Goal: Task Accomplishment & Management: Complete application form

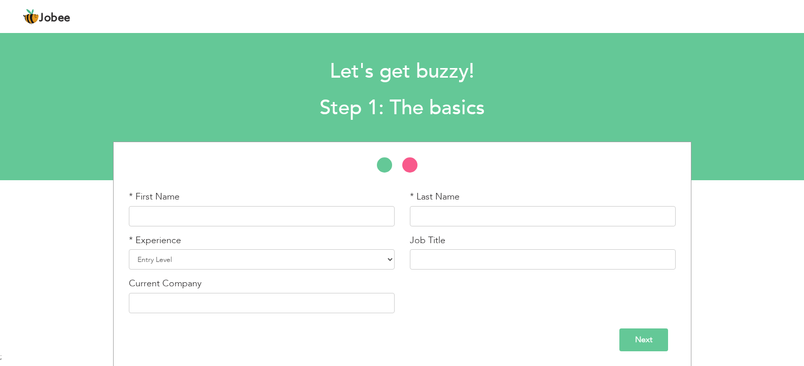
scroll to position [3, 0]
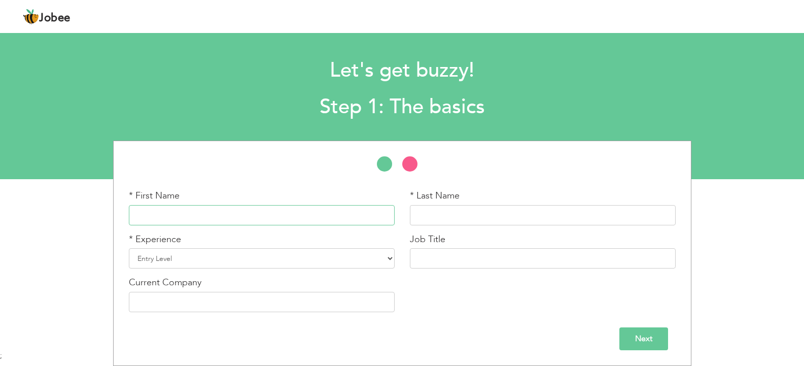
click at [290, 220] on input "text" at bounding box center [262, 215] width 266 height 20
type input "t"
type input "Tayyaba"
click at [413, 215] on input "text" at bounding box center [543, 215] width 266 height 20
type input "Salamat"
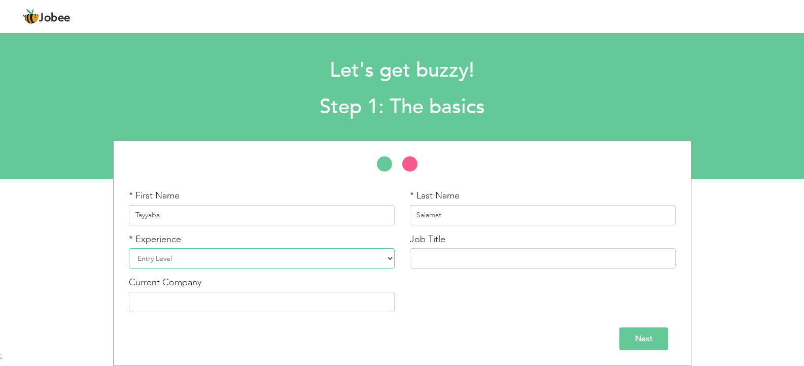
click at [380, 260] on select "Entry Level Less than 1 Year 1 Year 2 Years 3 Years 4 Years 5 Years 6 Years 7 Y…" at bounding box center [262, 258] width 266 height 20
select select "4"
click at [129, 248] on select "Entry Level Less than 1 Year 1 Year 2 Years 3 Years 4 Years 5 Years 6 Years 7 Y…" at bounding box center [262, 258] width 266 height 20
click at [483, 259] on input "text" at bounding box center [543, 258] width 266 height 20
type input "Medical Imaging Technologist"
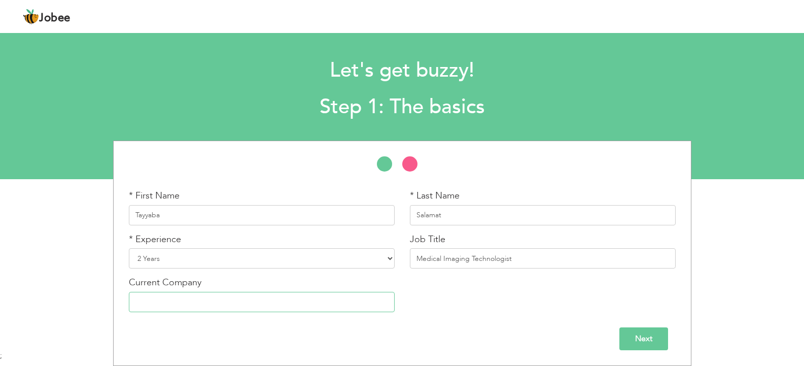
click at [337, 311] on input "text" at bounding box center [262, 302] width 266 height 20
type input "The University of L:ahore Teaching Hospital."
click at [635, 344] on input "Next" at bounding box center [643, 338] width 49 height 23
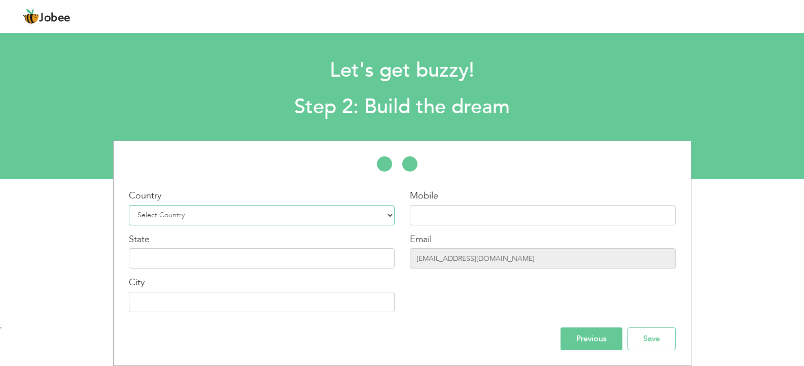
click at [264, 220] on select "Select Country Afghanistan Albania Algeria American Samoa Andorra Angola Anguil…" at bounding box center [262, 215] width 266 height 20
select select "166"
click at [129, 205] on select "Select Country Afghanistan Albania Algeria American Samoa Andorra Angola Anguil…" at bounding box center [262, 215] width 266 height 20
click at [455, 210] on input "text" at bounding box center [543, 215] width 266 height 20
type input "03071555590"
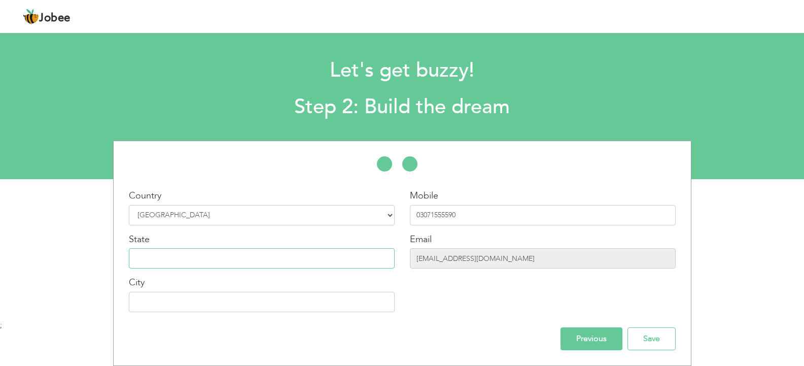
click at [245, 257] on input "text" at bounding box center [262, 258] width 266 height 20
type input "Punjab Pakistan"
click at [220, 311] on input "text" at bounding box center [262, 302] width 266 height 20
type input "Lahore Pakistan"
click at [643, 334] on input "Save" at bounding box center [651, 338] width 48 height 23
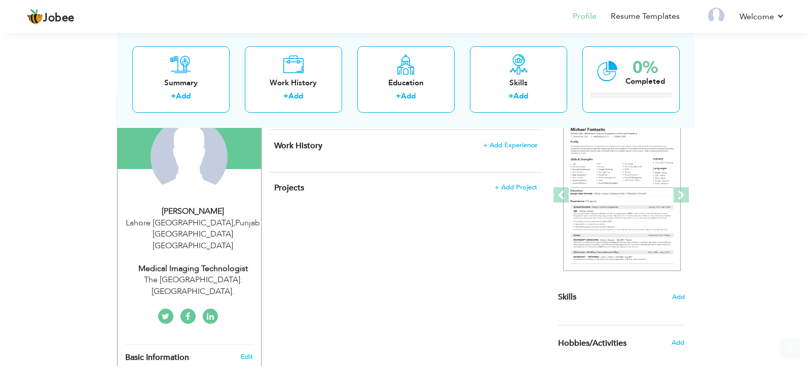
scroll to position [101, 0]
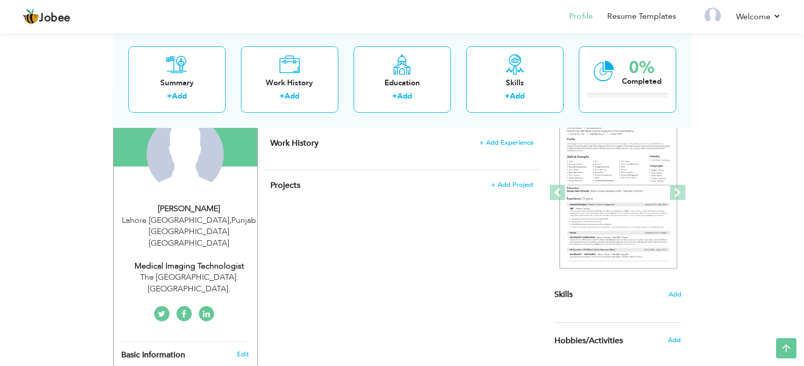
click at [187, 204] on div "Tayyaba Salamat" at bounding box center [189, 209] width 136 height 12
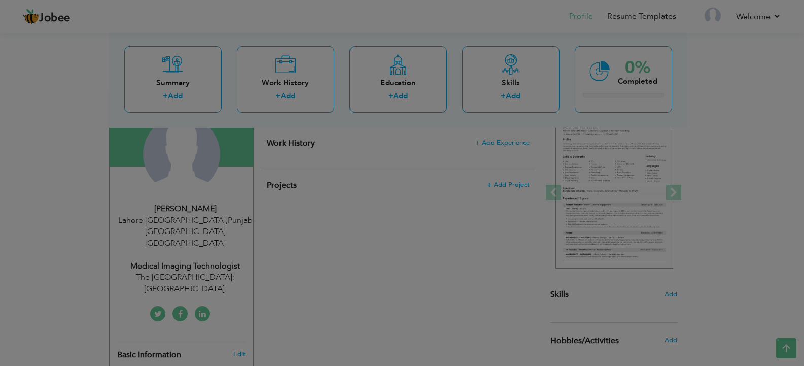
type input "Tayyaba"
type input "Salamat"
type input "03071555590"
select select "number:166"
type input "Punjab Pakistan"
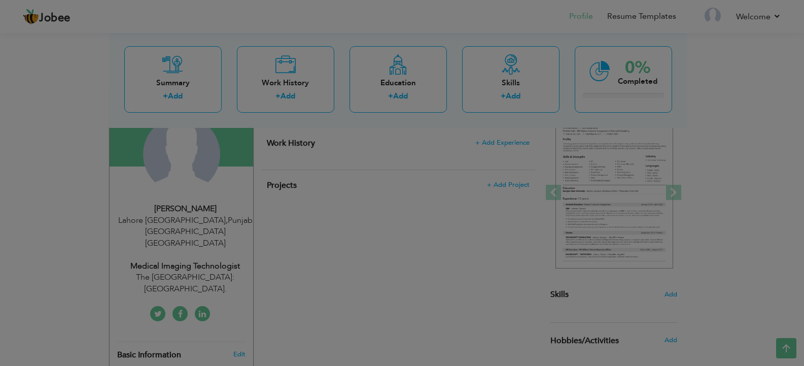
type input "Lahore Pakistan"
select select "number:4"
type input "The University of L:ahore Teaching Hospital."
type input "Medical Imaging Technologist"
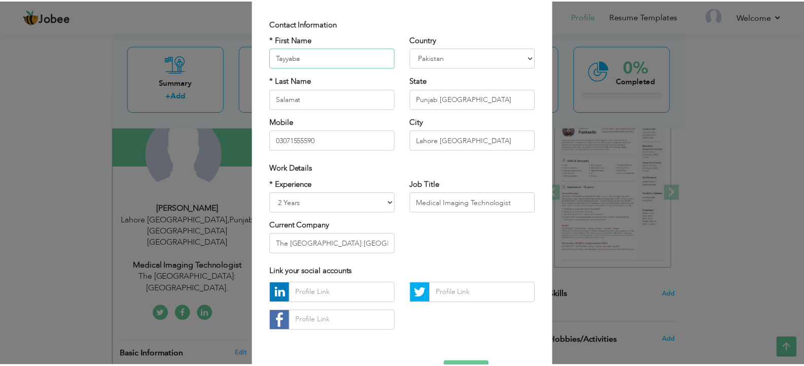
scroll to position [96, 0]
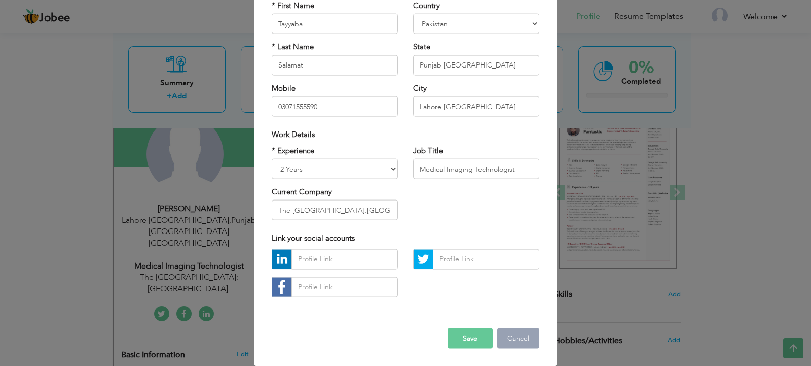
click at [513, 343] on button "Cancel" at bounding box center [518, 338] width 42 height 20
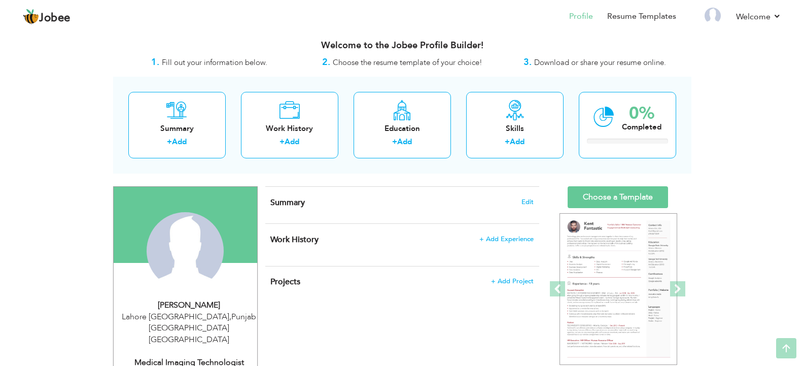
scroll to position [0, 0]
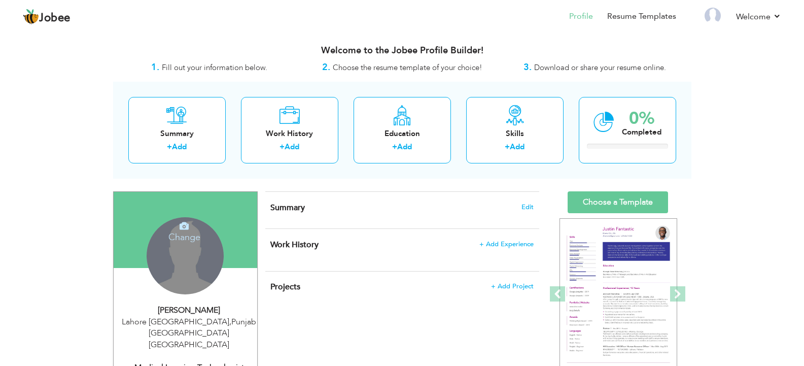
click at [188, 243] on div "Change Remove" at bounding box center [185, 255] width 77 height 77
click at [188, 236] on h4 "Change" at bounding box center [184, 230] width 73 height 24
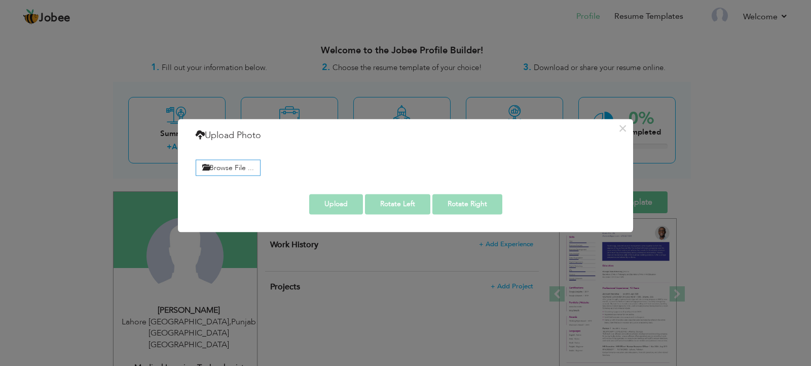
click at [756, 115] on div "× Upload Photo Browse File ..." at bounding box center [405, 183] width 811 height 366
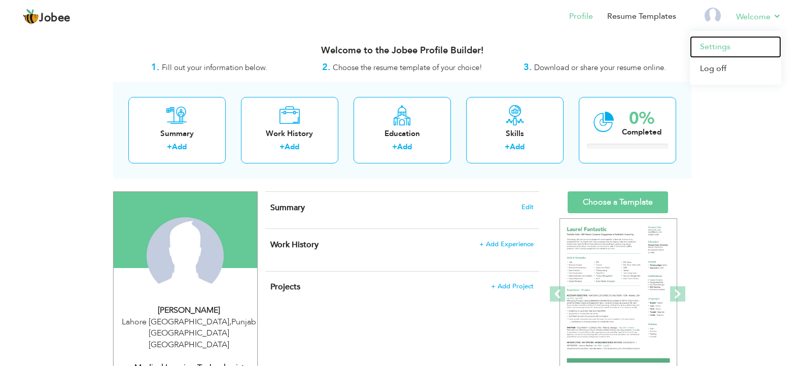
click at [714, 49] on link "Settings" at bounding box center [735, 47] width 91 height 22
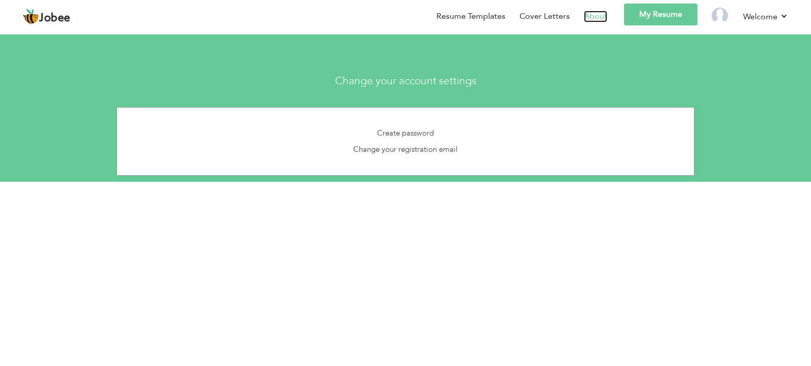
click at [589, 19] on link "About" at bounding box center [595, 17] width 23 height 12
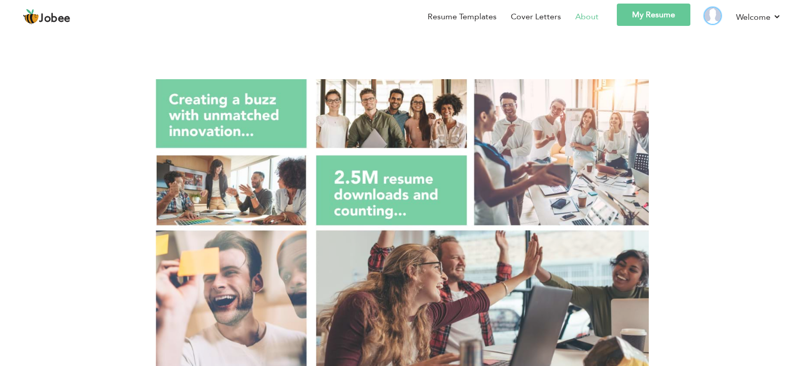
click at [717, 16] on img at bounding box center [712, 16] width 16 height 16
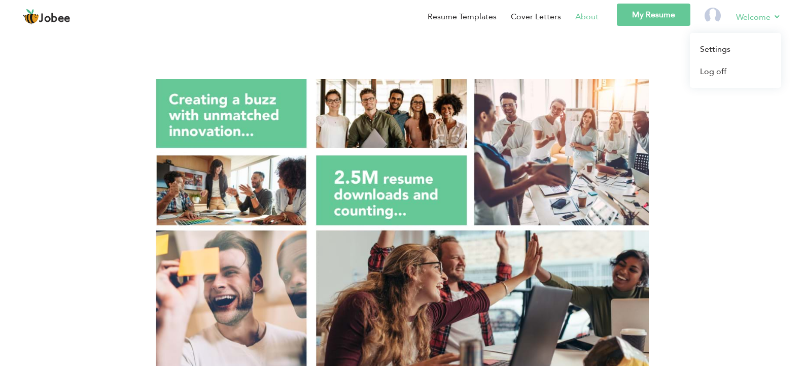
click at [750, 16] on link "Welcome" at bounding box center [758, 17] width 45 height 13
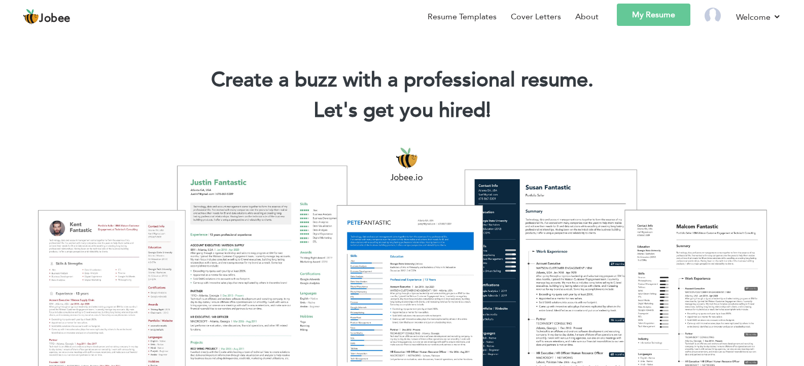
click at [719, 23] on link at bounding box center [712, 16] width 16 height 16
click at [632, 18] on link "My Resume" at bounding box center [654, 15] width 74 height 22
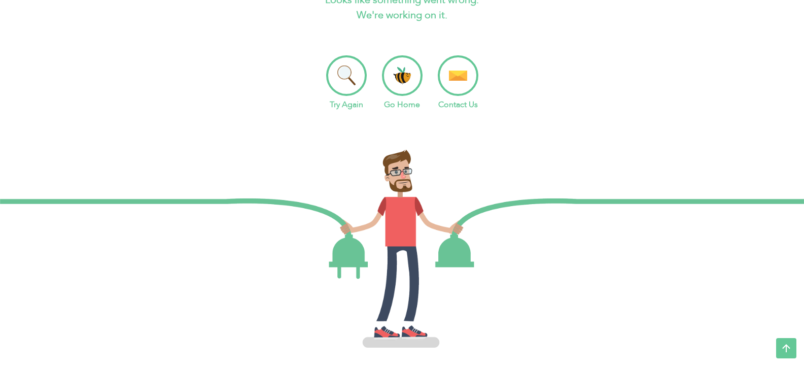
scroll to position [102, 0]
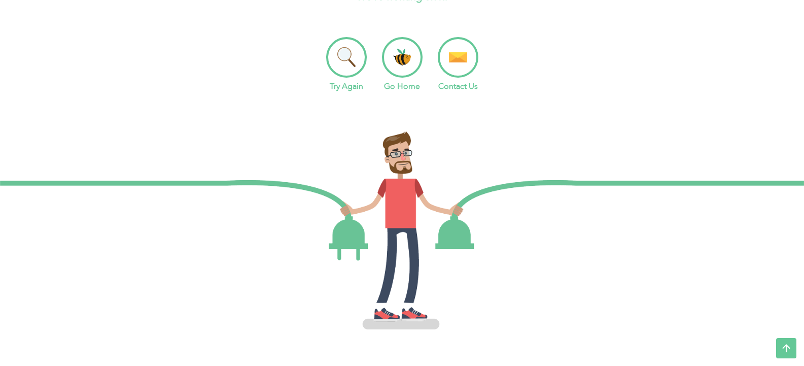
click at [344, 57] on li "Try Again" at bounding box center [346, 64] width 41 height 55
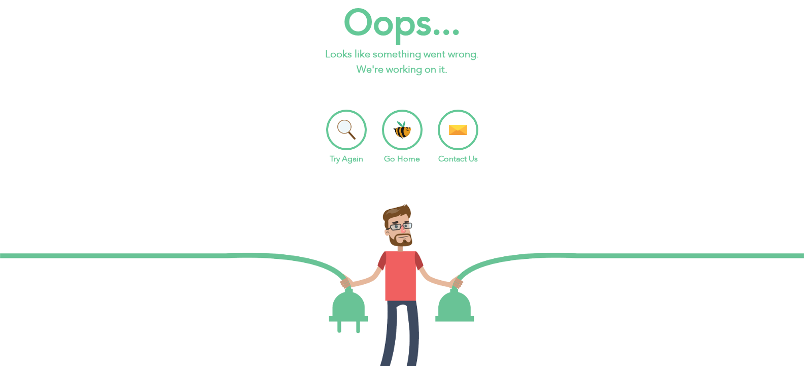
scroll to position [51, 0]
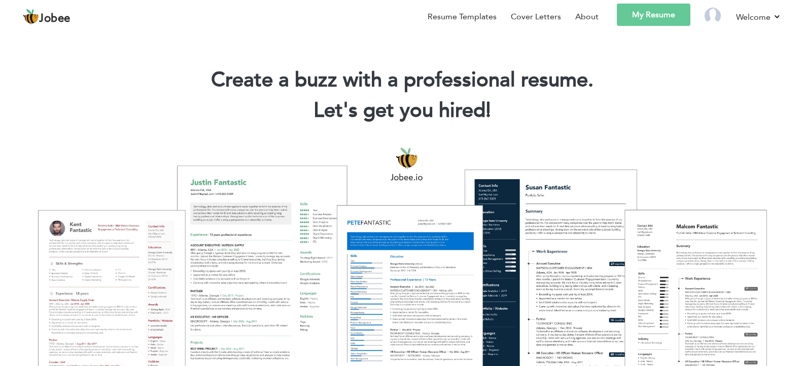
click at [638, 19] on link "My Resume" at bounding box center [654, 15] width 74 height 22
click at [469, 21] on link "Resume Templates" at bounding box center [461, 17] width 69 height 12
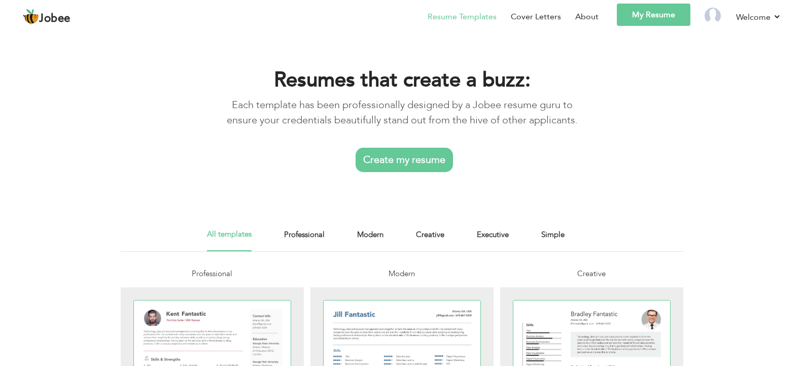
click at [423, 161] on link "Create my resume" at bounding box center [403, 160] width 97 height 24
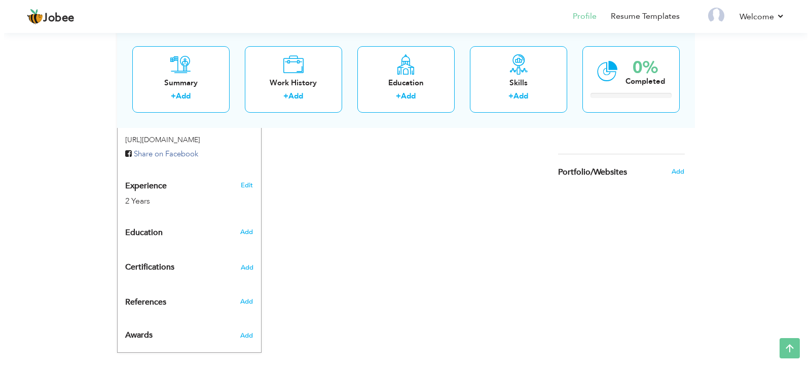
scroll to position [374, 0]
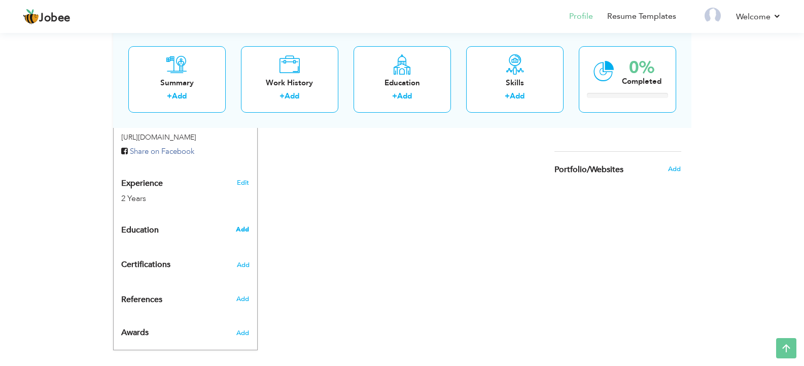
click at [243, 225] on span "Add" at bounding box center [242, 229] width 13 height 9
radio input "true"
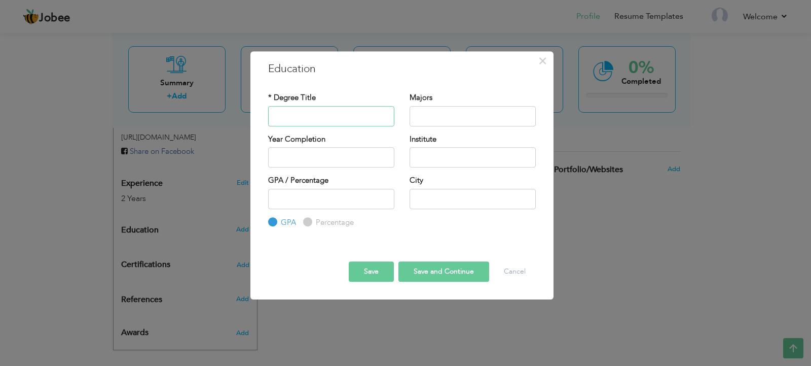
click at [372, 111] on input "text" at bounding box center [331, 116] width 126 height 20
type input "Bachelor"
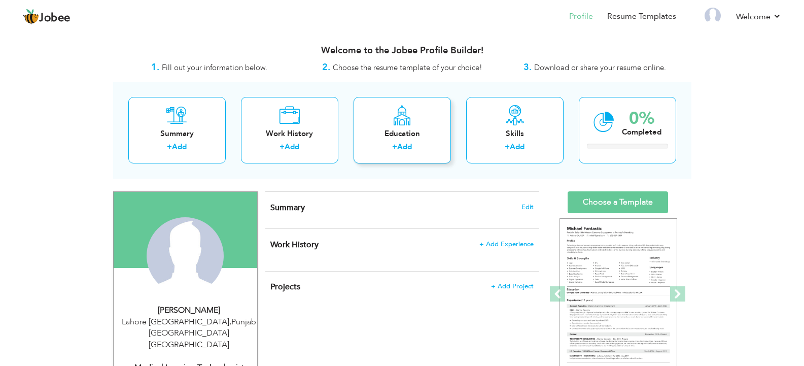
click at [401, 128] on div "Education" at bounding box center [402, 133] width 81 height 11
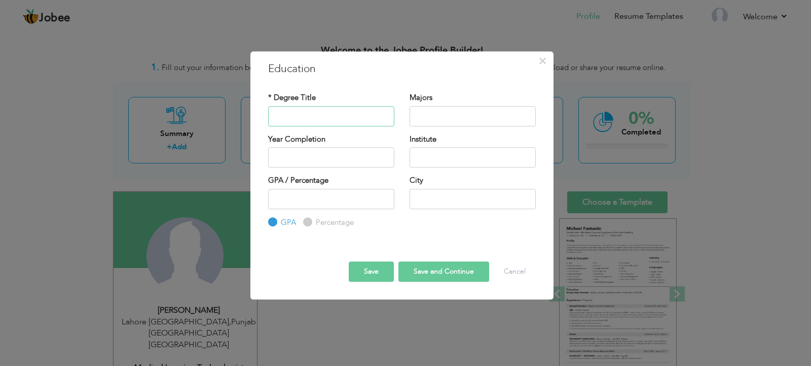
click at [314, 113] on input "text" at bounding box center [331, 116] width 126 height 20
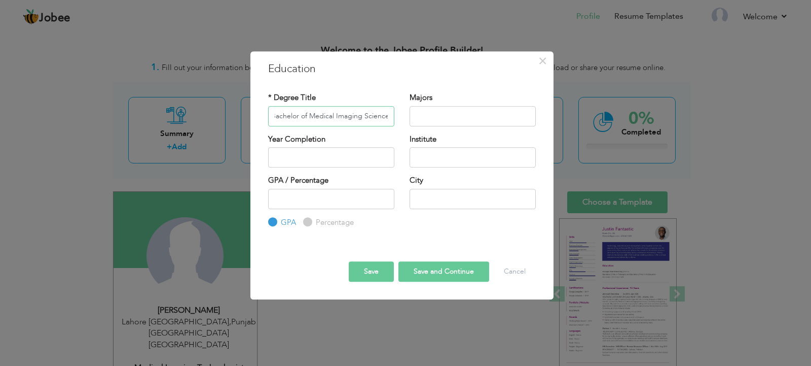
scroll to position [0, 7]
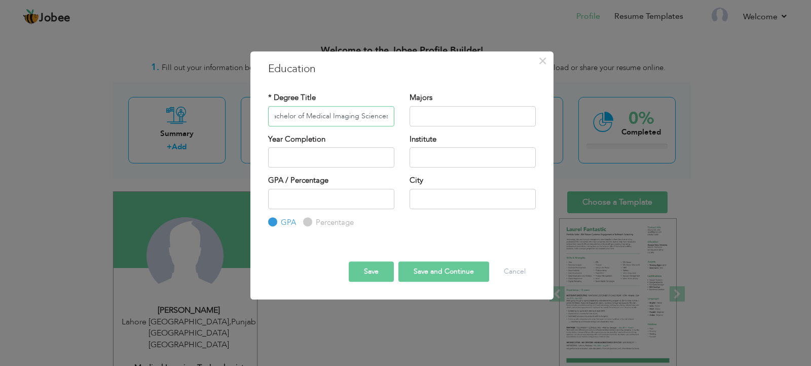
type input "Bachelor of Medical Imaging Sciences"
click at [448, 118] on input "text" at bounding box center [473, 116] width 126 height 20
type input "radiography"
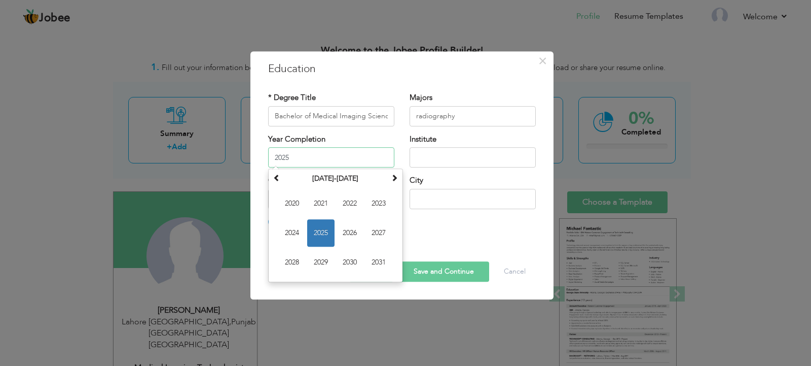
drag, startPoint x: 330, startPoint y: 158, endPoint x: 379, endPoint y: 165, distance: 50.2
click at [330, 160] on input "2025" at bounding box center [331, 157] width 126 height 20
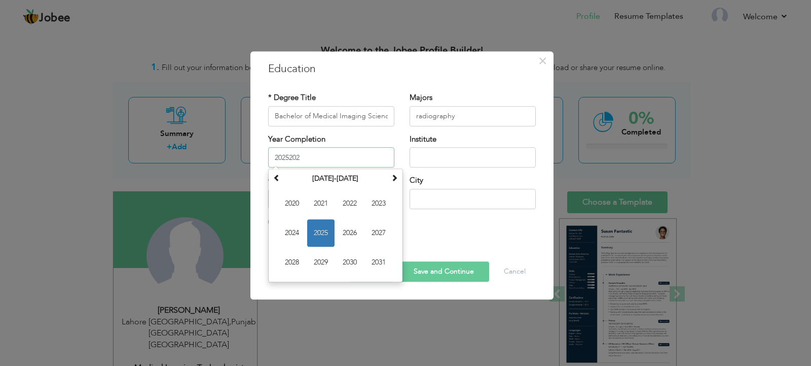
click at [314, 232] on span "2025" at bounding box center [320, 232] width 27 height 27
type input "2025"
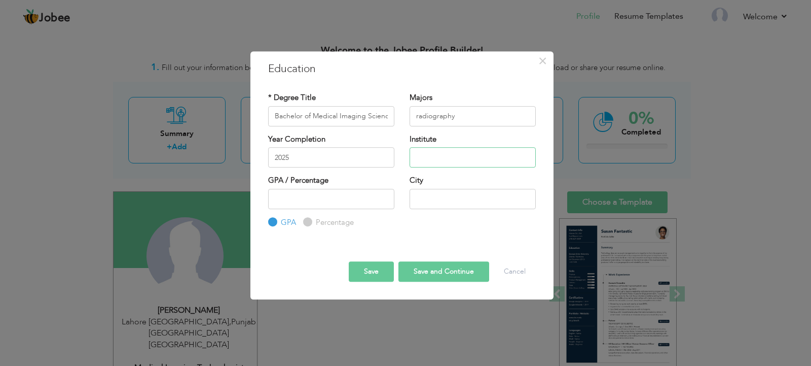
click at [429, 157] on input "text" at bounding box center [473, 157] width 126 height 20
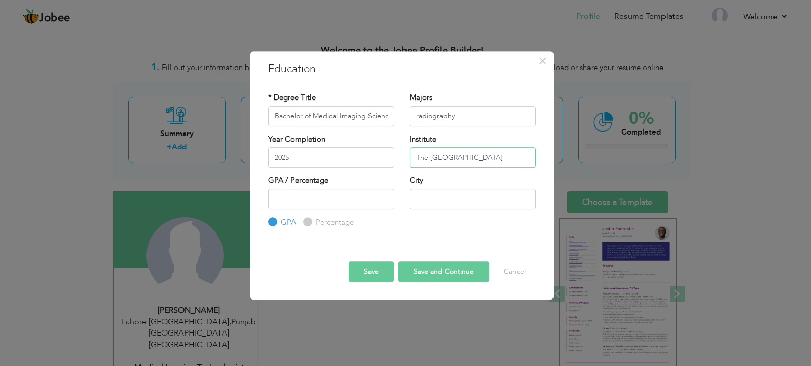
type input "The University of Lahore"
click at [318, 195] on input "number" at bounding box center [331, 199] width 126 height 20
type input "3.09"
drag, startPoint x: 473, startPoint y: 190, endPoint x: 474, endPoint y: 203, distance: 13.2
click at [474, 195] on input "text" at bounding box center [473, 199] width 126 height 20
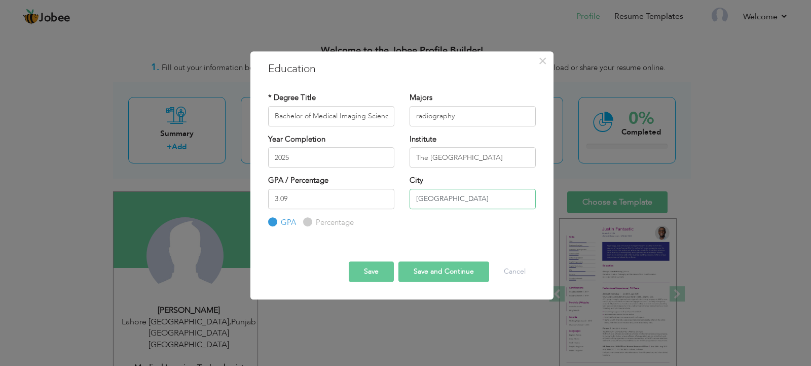
type input "Lahore"
click at [422, 271] on button "Save and Continue" at bounding box center [444, 271] width 91 height 20
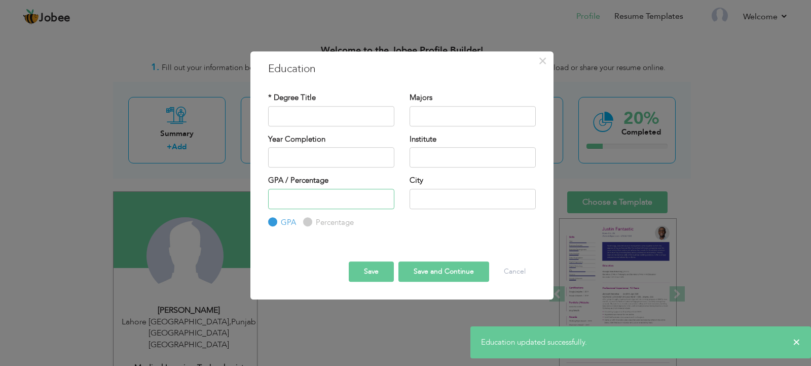
click at [288, 200] on input "number" at bounding box center [331, 199] width 126 height 20
click at [288, 116] on input "text" at bounding box center [331, 116] width 126 height 20
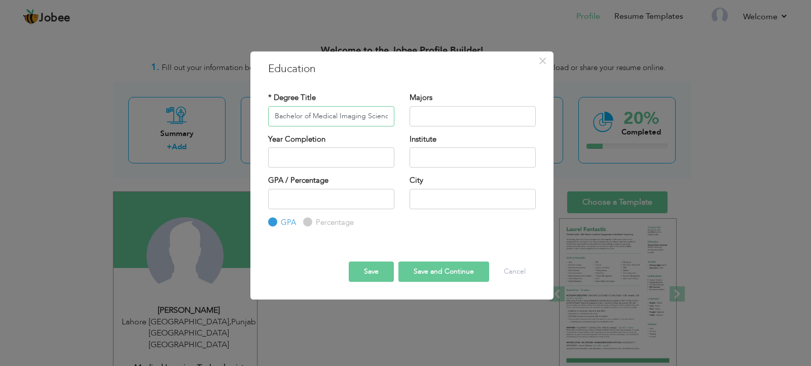
scroll to position [0, 7]
type input "Bachelor of Medical Imaging Sciences"
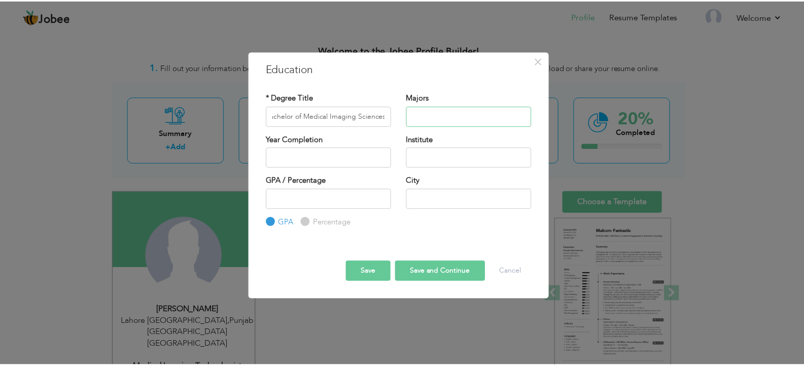
scroll to position [0, 0]
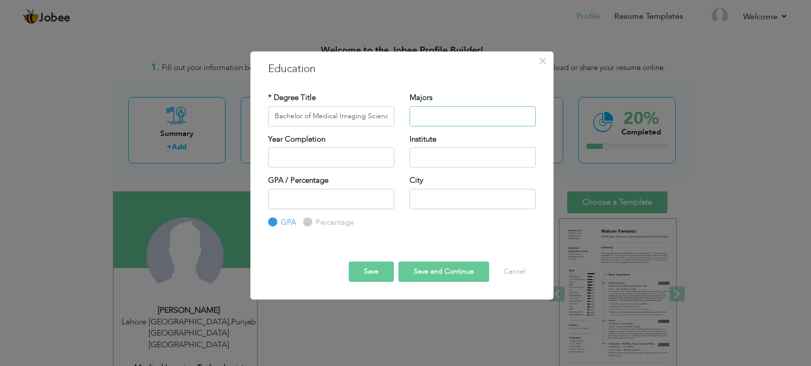
click at [435, 118] on input "text" at bounding box center [473, 116] width 126 height 20
type input "Radiography"
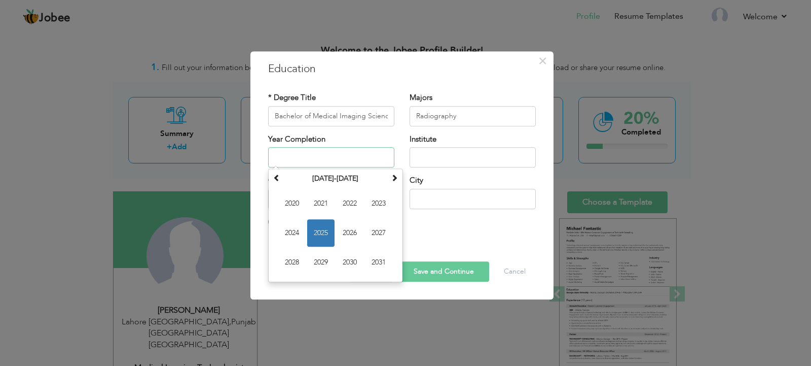
click at [305, 157] on input "text" at bounding box center [331, 157] width 126 height 20
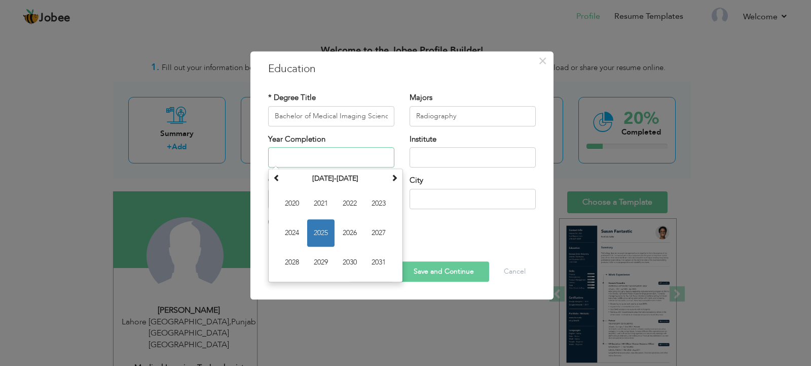
click at [319, 237] on span "2025" at bounding box center [320, 232] width 27 height 27
type input "2025"
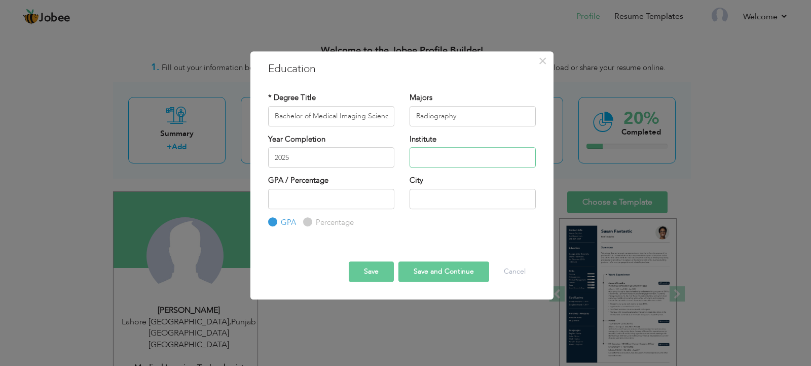
click at [447, 161] on input "text" at bounding box center [473, 157] width 126 height 20
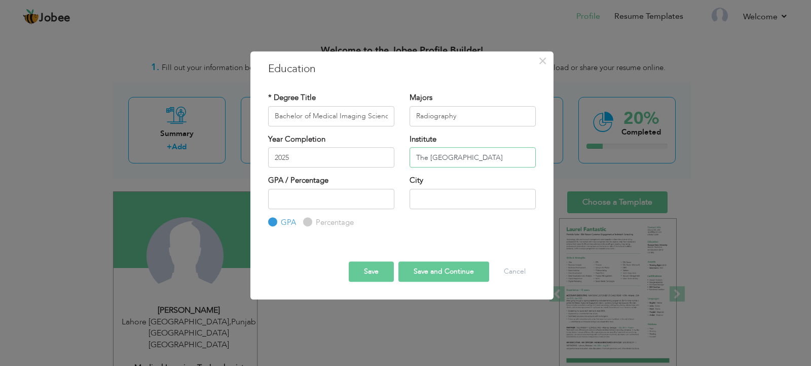
type input "The University of Lahore"
click at [328, 198] on input "number" at bounding box center [331, 199] width 126 height 20
type input "3.09"
click at [433, 201] on input "text" at bounding box center [473, 199] width 126 height 20
type input "Lahore"
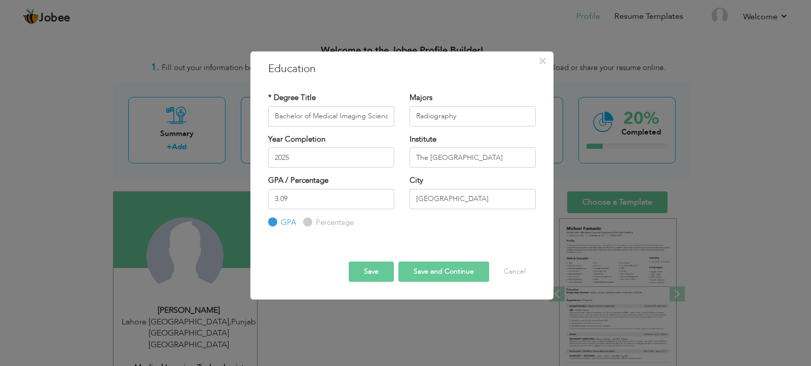
click at [440, 277] on button "Save and Continue" at bounding box center [444, 271] width 91 height 20
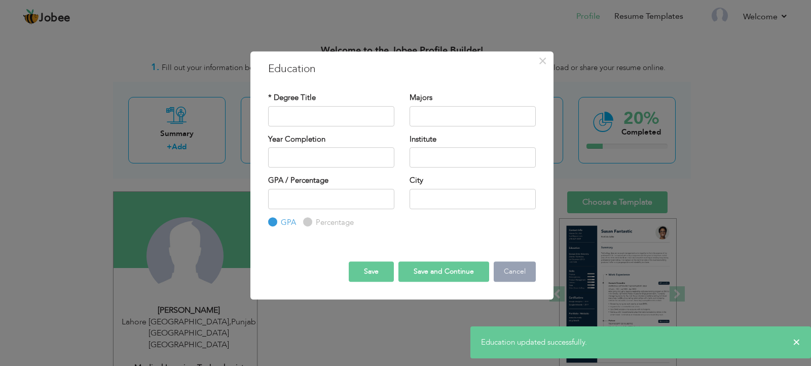
drag, startPoint x: 513, startPoint y: 264, endPoint x: 511, endPoint y: 276, distance: 12.4
click at [513, 264] on button "Cancel" at bounding box center [515, 271] width 42 height 20
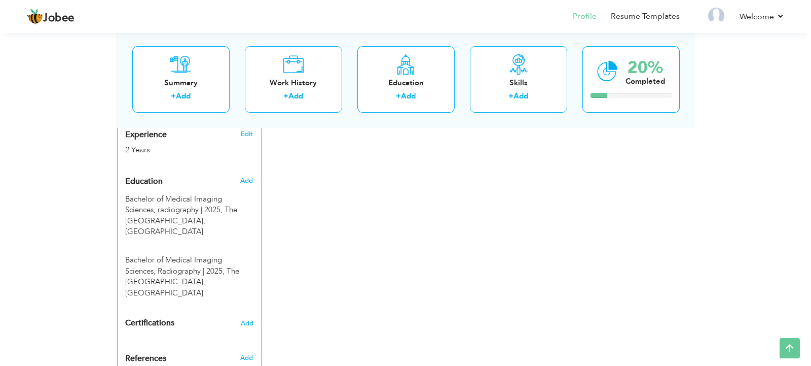
scroll to position [459, 0]
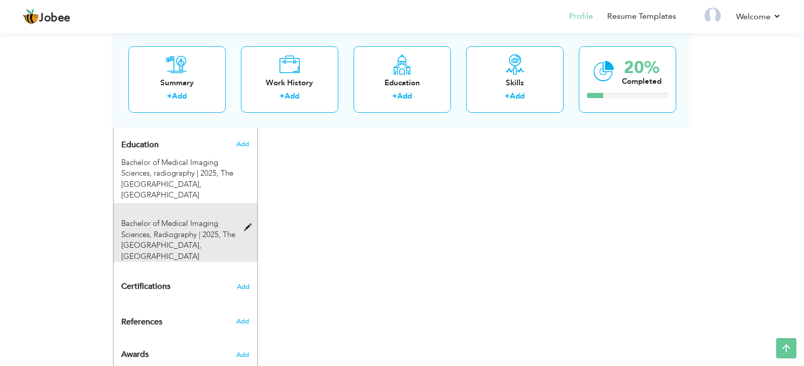
click at [248, 224] on span at bounding box center [250, 228] width 13 height 8
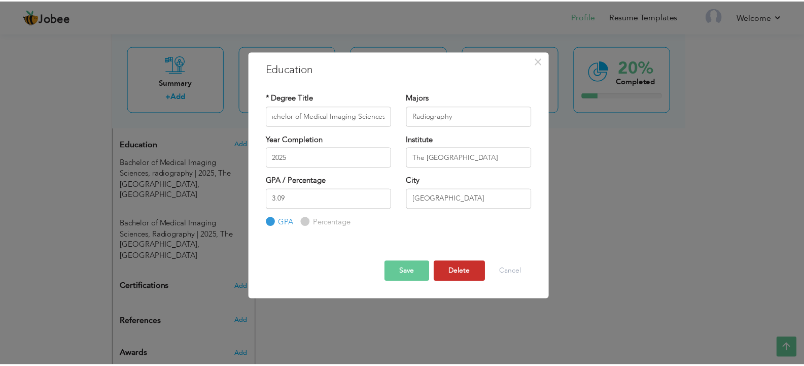
scroll to position [0, 0]
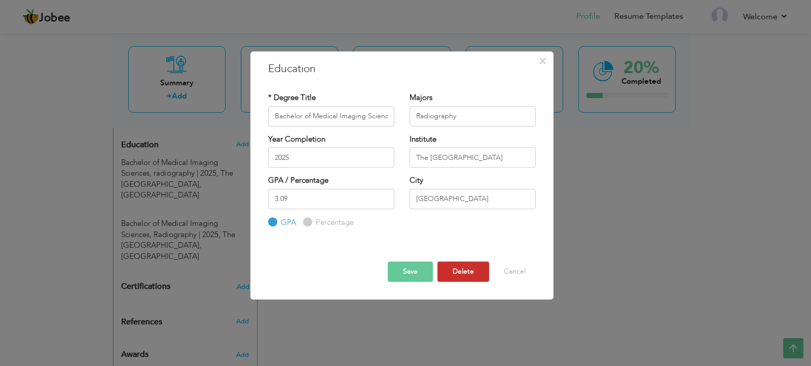
click at [459, 268] on button "Delete" at bounding box center [464, 271] width 52 height 20
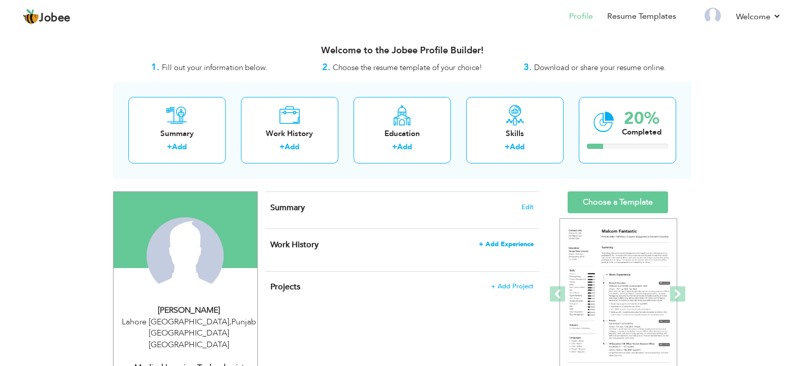
click at [506, 244] on span "+ Add Experience" at bounding box center [506, 243] width 55 height 7
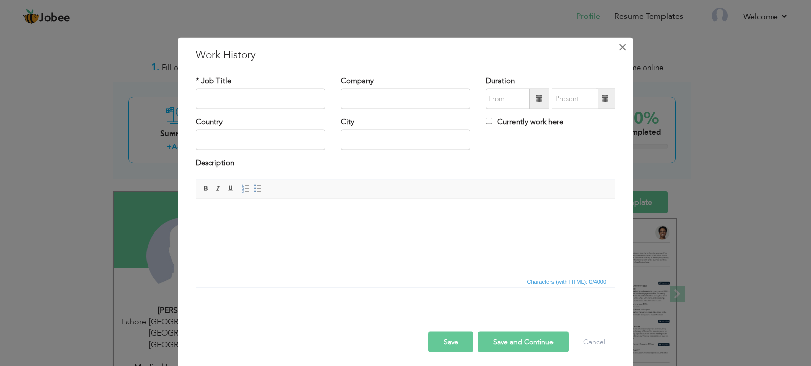
click at [615, 48] on button "×" at bounding box center [623, 47] width 16 height 16
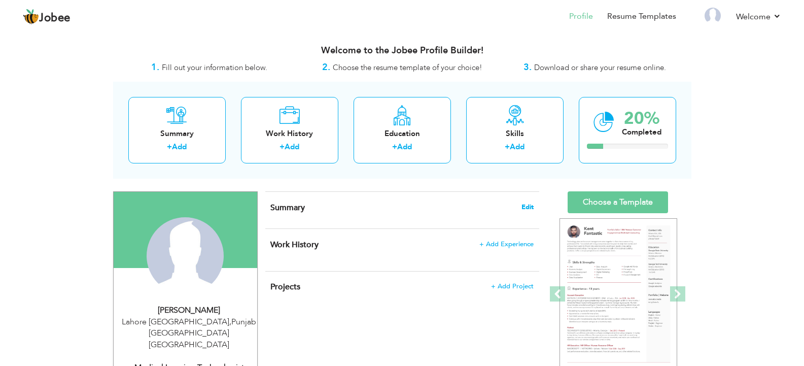
click at [526, 206] on span "Edit" at bounding box center [527, 206] width 12 height 7
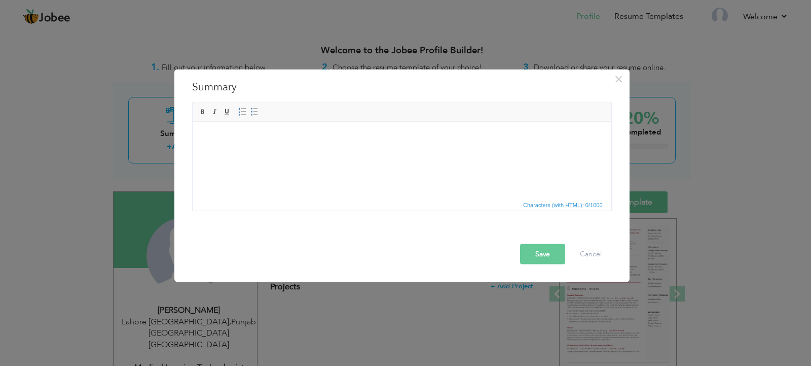
click at [272, 149] on html at bounding box center [401, 137] width 419 height 31
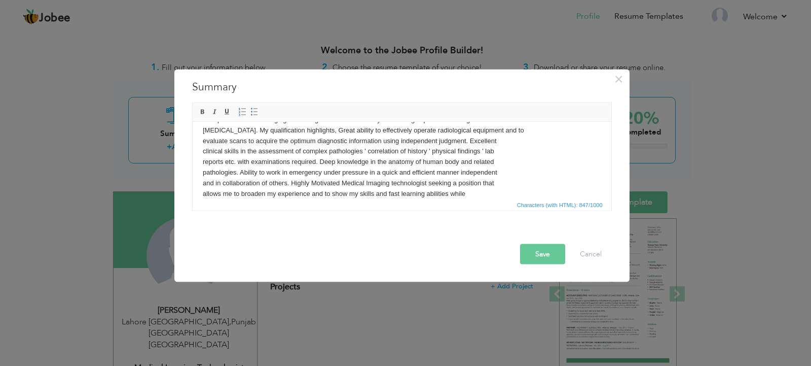
scroll to position [28, 0]
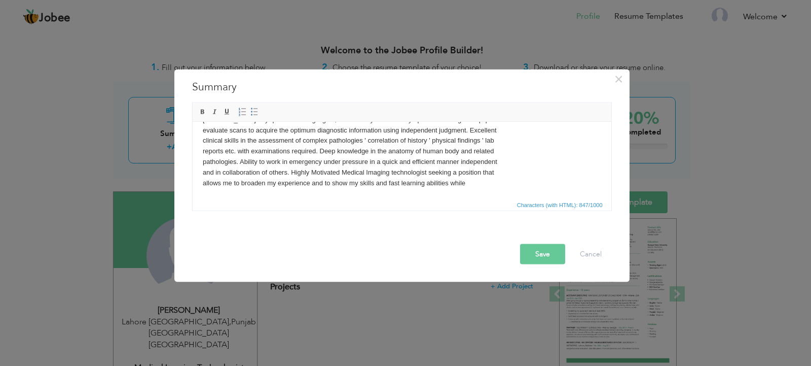
click at [541, 256] on button "Save" at bounding box center [542, 253] width 45 height 20
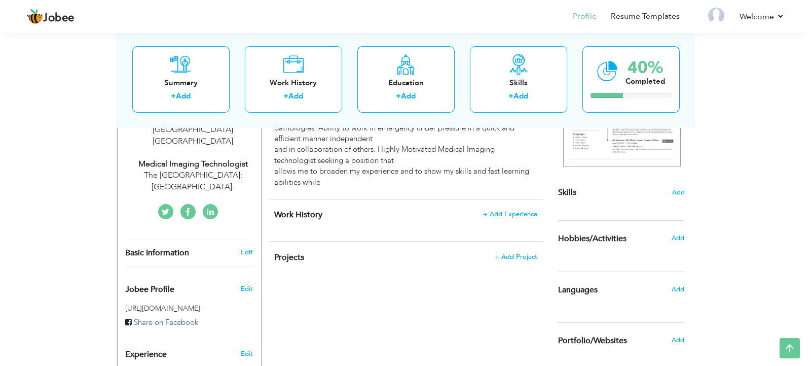
scroll to position [203, 0]
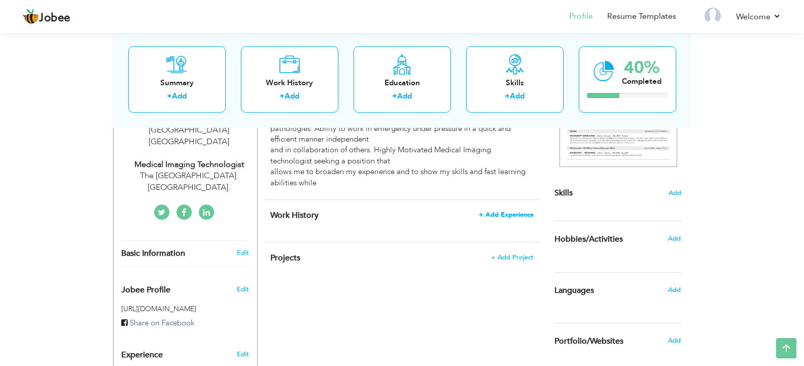
click at [517, 211] on span "+ Add Experience" at bounding box center [506, 214] width 55 height 7
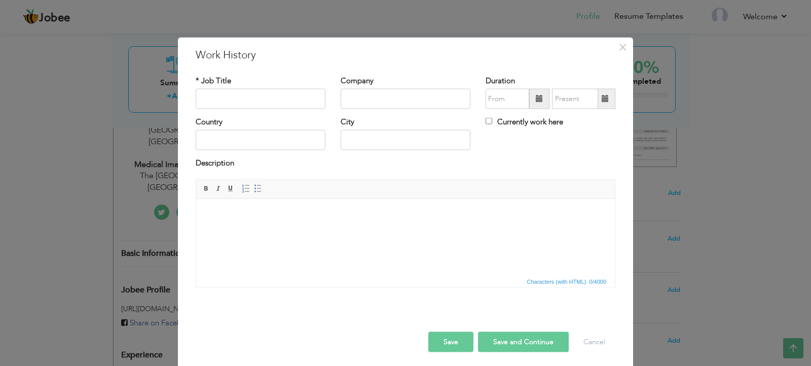
click at [280, 229] on html at bounding box center [405, 213] width 419 height 31
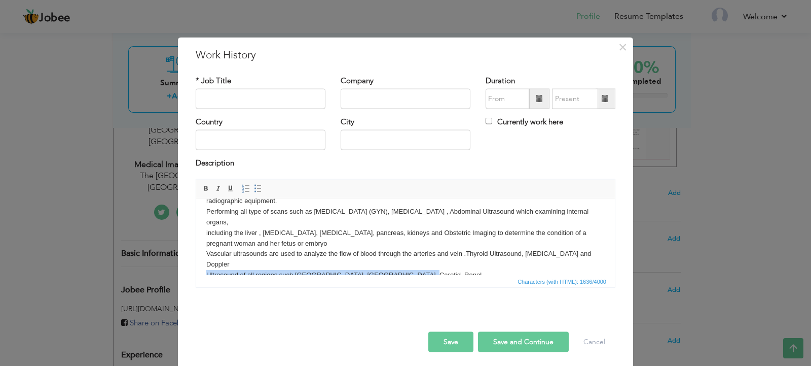
scroll to position [166, 0]
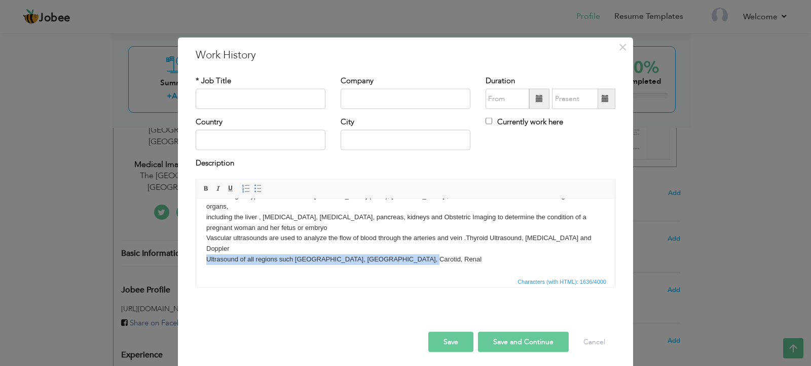
drag, startPoint x: 422, startPoint y: 270, endPoint x: 198, endPoint y: 270, distance: 224.1
click at [198, 270] on html "Working in Mammography Unit of GE HEALTHCARE, Expert in positioning the patient…" at bounding box center [405, 153] width 419 height 242
click at [439, 265] on html "Working in Mammography Unit of GE HEALTHCARE, Expert in positioning the patient…" at bounding box center [405, 153] width 419 height 242
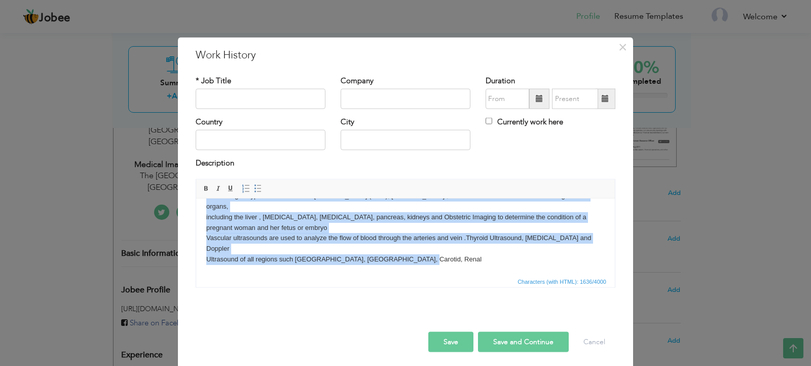
drag, startPoint x: 203, startPoint y: 210, endPoint x: 458, endPoint y: 273, distance: 262.3
click at [457, 274] on html "Working in Mammography Unit of GE HEALTHCARE, Expert in positioning the patient…" at bounding box center [405, 153] width 419 height 242
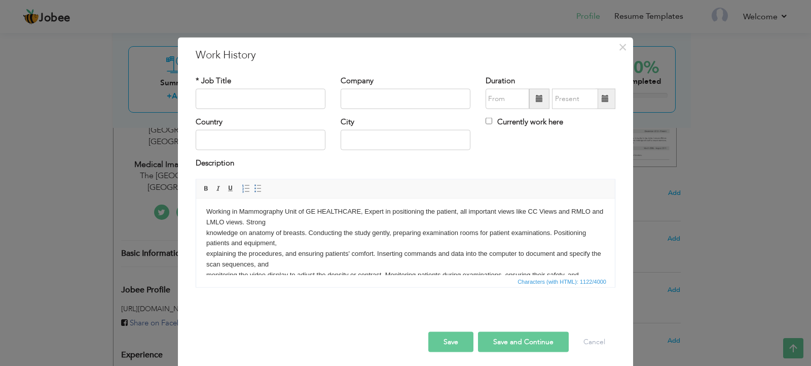
scroll to position [0, 0]
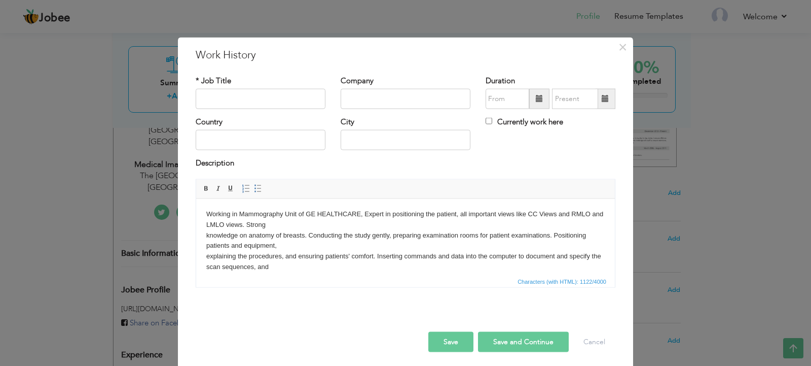
click at [206, 211] on body "Working in Mammography Unit of GE HEALTHCARE, Expert in positioning the patient…" at bounding box center [405, 287] width 399 height 158
click at [257, 228] on body "Performing all type of scans such as Transvaginal Ultrasound (GYN), Pelvic Ultr…" at bounding box center [405, 324] width 399 height 232
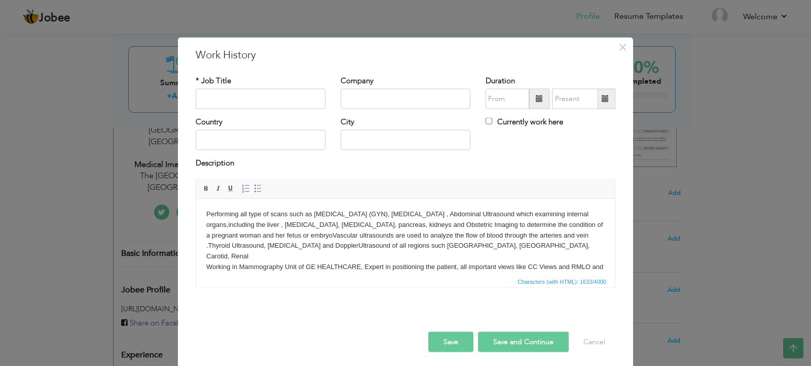
click at [571, 250] on body "Performing all type of scans such as Transvaginal Ultrasound (GYN), Pelvic Ultr…" at bounding box center [405, 313] width 399 height 211
drag, startPoint x: 245, startPoint y: 88, endPoint x: 252, endPoint y: 103, distance: 15.9
click at [245, 89] on input "text" at bounding box center [261, 99] width 130 height 20
type input "Medical Imaging Technologist"
click at [361, 101] on input "text" at bounding box center [406, 99] width 130 height 20
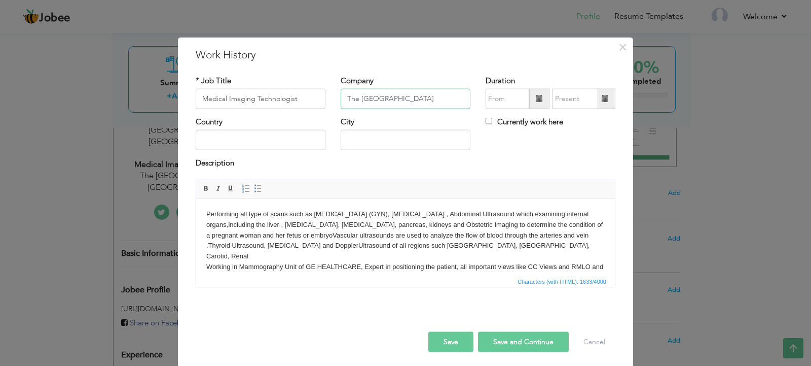
scroll to position [0, 17]
type input "The university of Lahore Teaching Hospital"
click at [536, 100] on span at bounding box center [539, 98] width 7 height 7
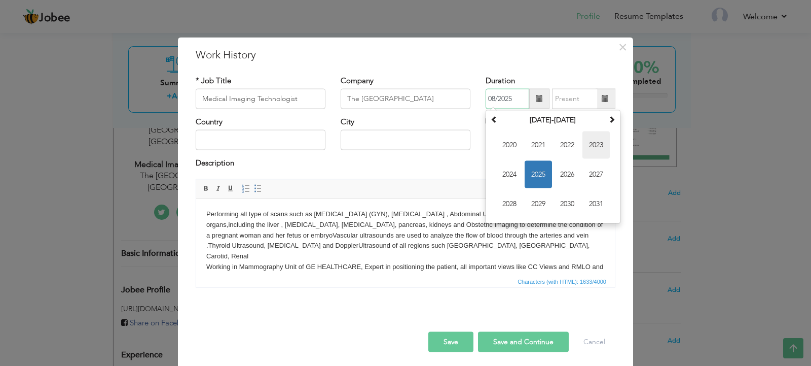
click at [587, 147] on span "2023" at bounding box center [596, 144] width 27 height 27
click at [594, 140] on span "Apr" at bounding box center [596, 144] width 27 height 27
type input "04/2023"
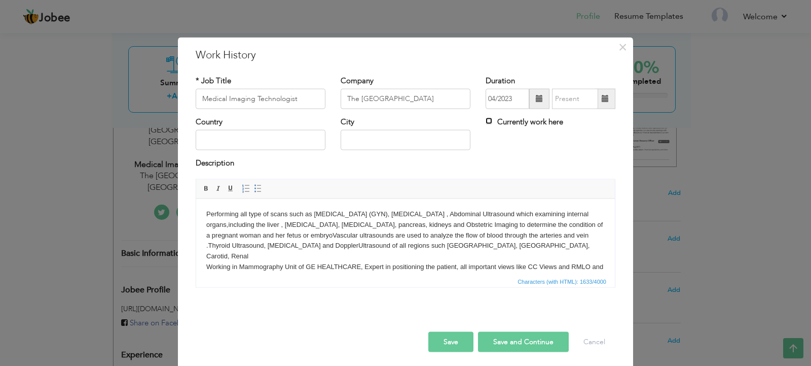
click at [486, 122] on input "Currently work here" at bounding box center [489, 121] width 7 height 7
checkbox input "true"
click at [240, 136] on input "text" at bounding box center [261, 140] width 130 height 20
type input "Pakistan"
click at [439, 139] on input "text" at bounding box center [406, 140] width 130 height 20
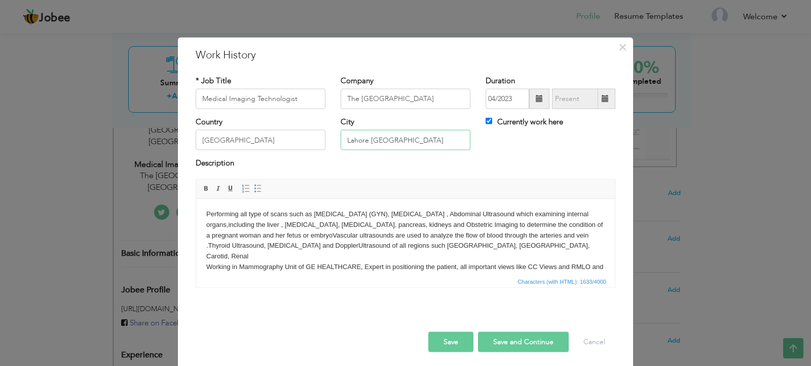
type input "Lahore Pakistan"
click at [463, 341] on button "Save" at bounding box center [450, 341] width 45 height 20
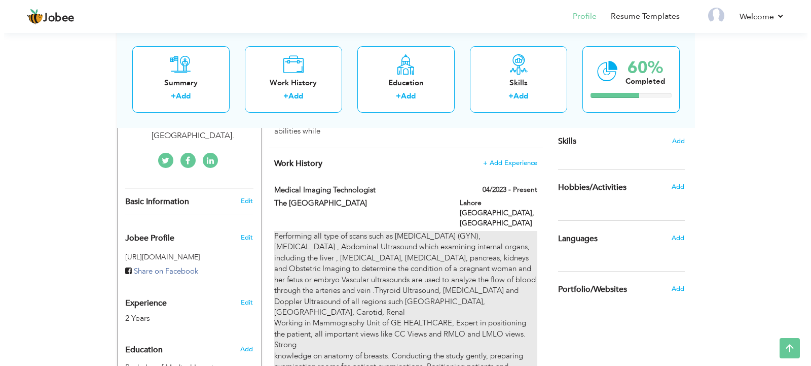
scroll to position [254, 0]
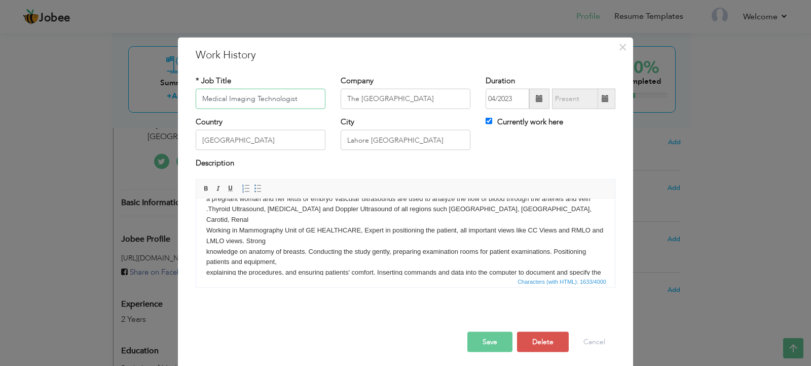
scroll to position [51, 0]
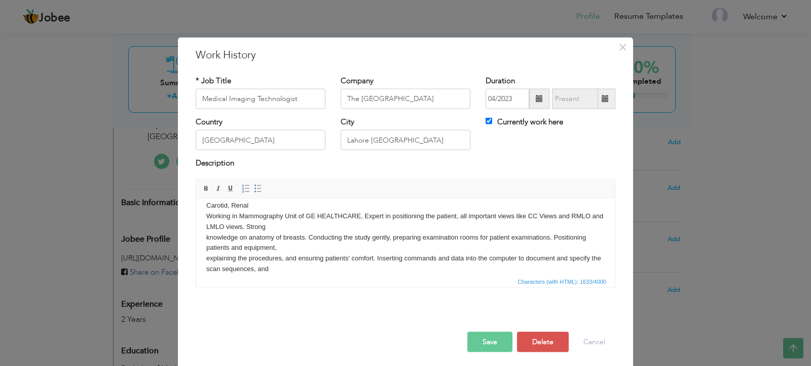
click at [295, 217] on body "Performing all type of scans such as Transvaginal Ultrasound (GYN), Pelvic Ultr…" at bounding box center [405, 263] width 399 height 211
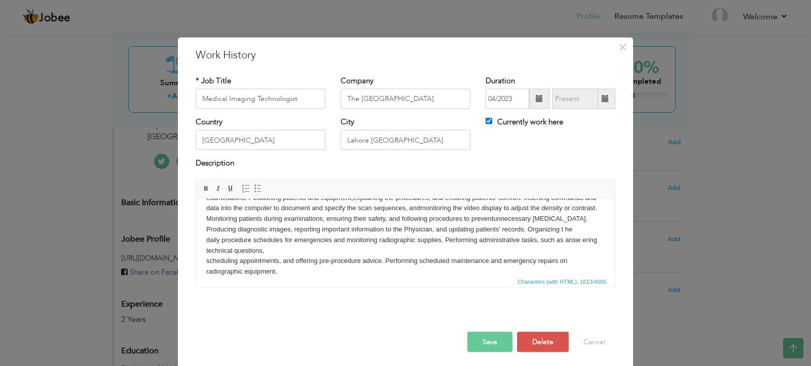
scroll to position [62, 0]
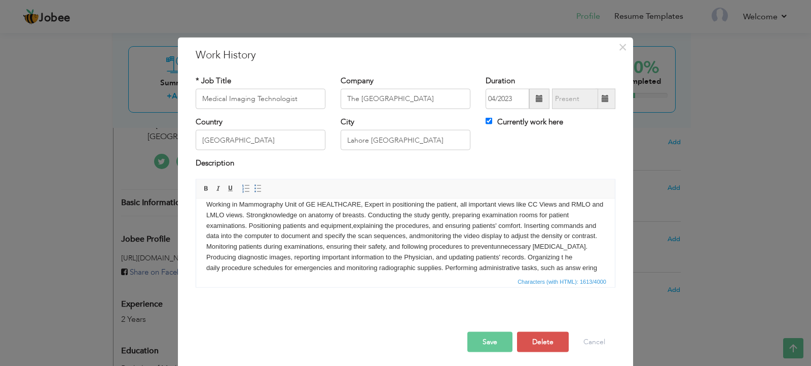
click at [590, 246] on body "Performing all type of scans such as Transvaginal Ultrasound (GYN), Pelvic Ultr…" at bounding box center [405, 230] width 399 height 169
click at [591, 246] on body "Performing all type of scans such as Transvaginal Ultrasound (GYN), Pelvic Ultr…" at bounding box center [405, 230] width 399 height 169
click at [596, 248] on body "Performing all type of scans such as Transvaginal Ultrasound (GYN), Pelvic Ultr…" at bounding box center [405, 230] width 399 height 169
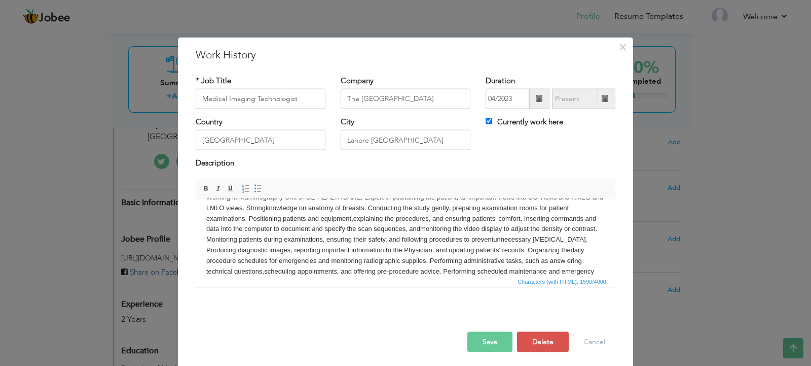
click at [480, 344] on button "Save" at bounding box center [490, 341] width 45 height 20
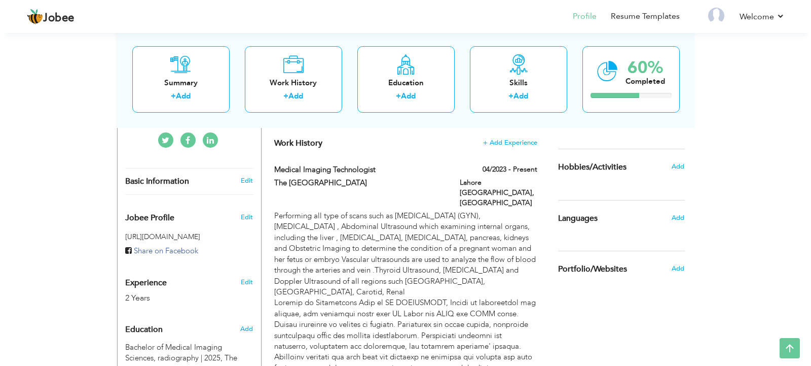
scroll to position [254, 0]
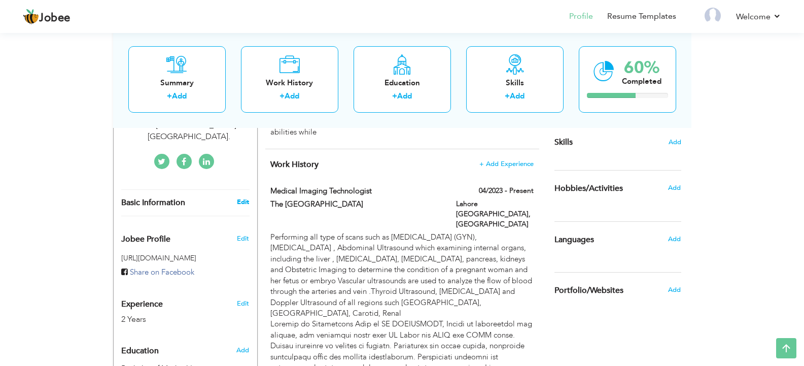
click at [245, 197] on link "Edit" at bounding box center [243, 201] width 12 height 9
type input "Tayyaba"
type input "Salamat"
type input "03071555590"
select select "number:166"
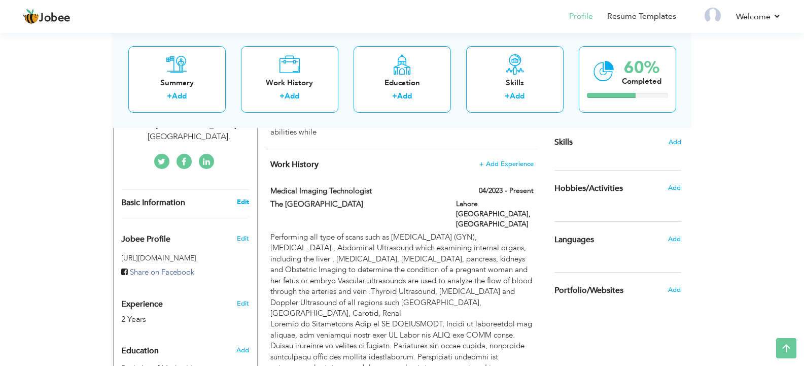
type input "Punjab Pakistan"
type input "Lahore Pakistan"
select select "number:4"
type input "The University of L:ahore Teaching Hospital."
type input "Medical Imaging Technologist"
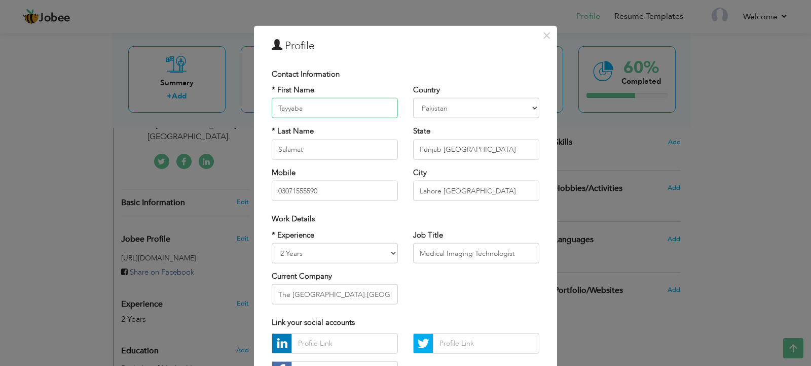
scroll to position [0, 0]
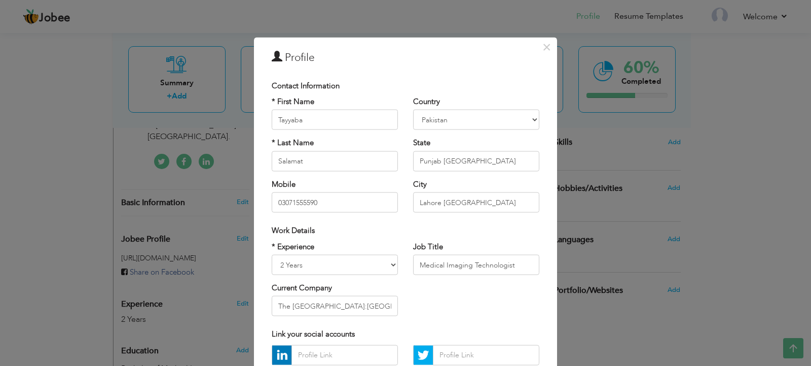
click at [279, 60] on h3 "Profile" at bounding box center [406, 57] width 268 height 15
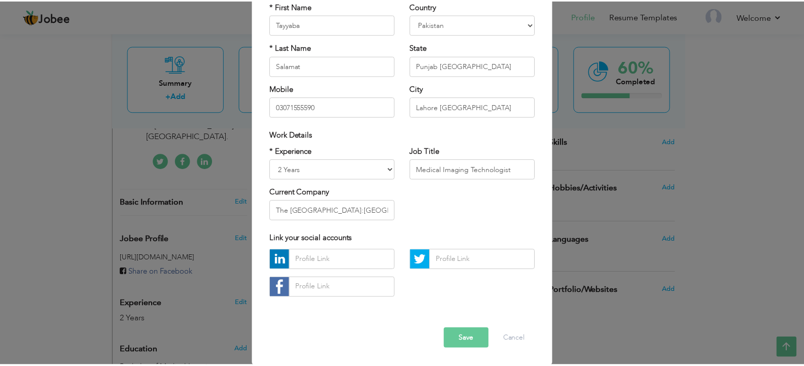
scroll to position [96, 0]
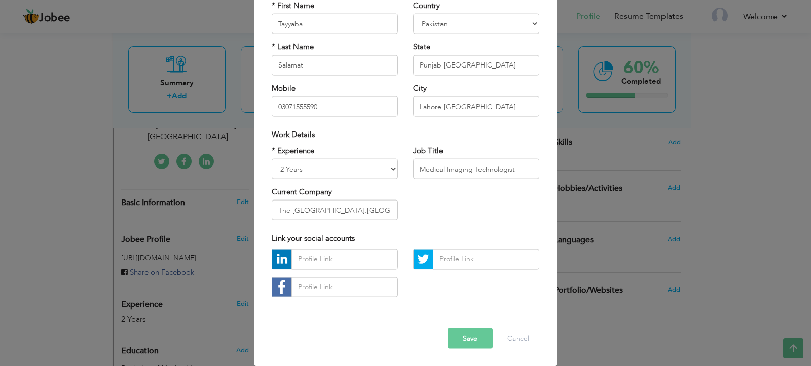
click at [476, 340] on button "Save" at bounding box center [470, 338] width 45 height 20
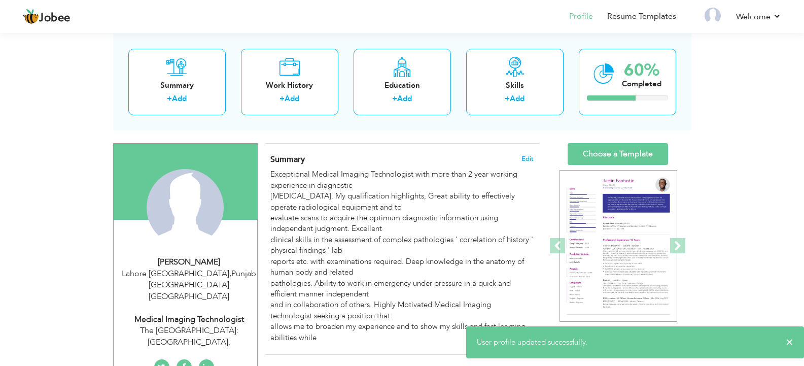
scroll to position [44, 0]
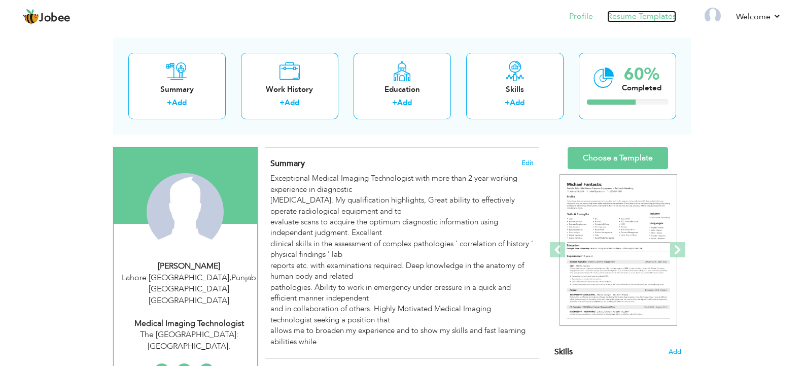
click at [622, 18] on link "Resume Templates" at bounding box center [641, 17] width 69 height 12
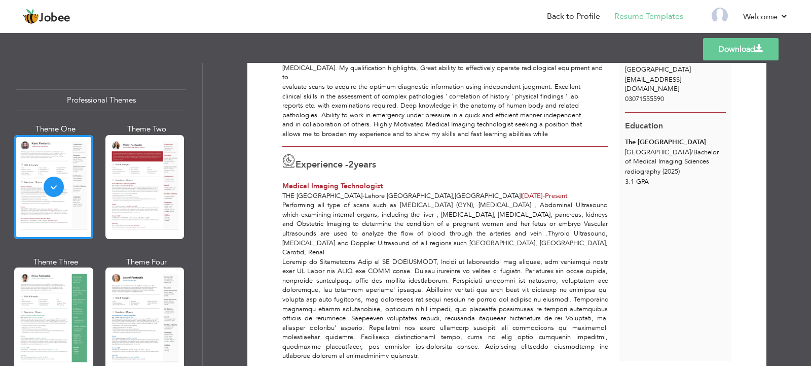
scroll to position [107, 0]
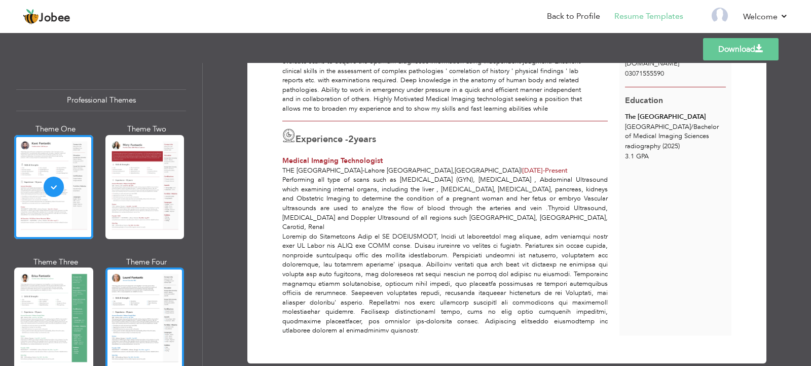
click at [121, 283] on div at bounding box center [144, 319] width 79 height 104
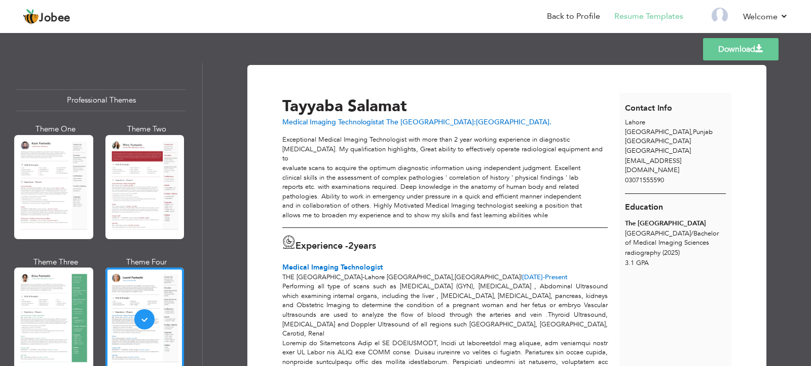
scroll to position [0, 0]
click at [733, 51] on link "Download" at bounding box center [741, 49] width 76 height 22
click at [578, 20] on link "Back to Profile" at bounding box center [573, 17] width 53 height 12
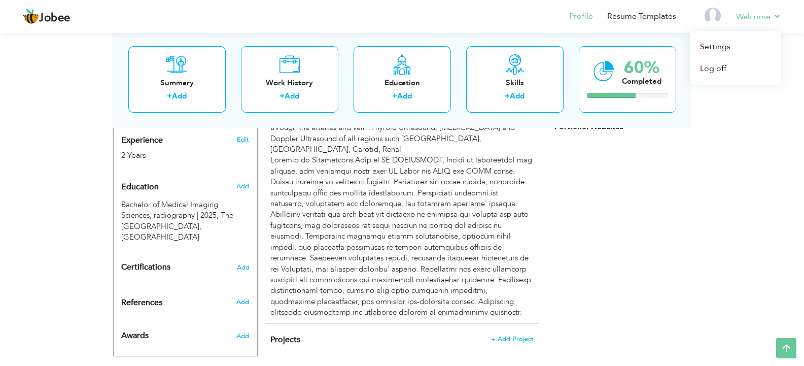
scroll to position [385, 0]
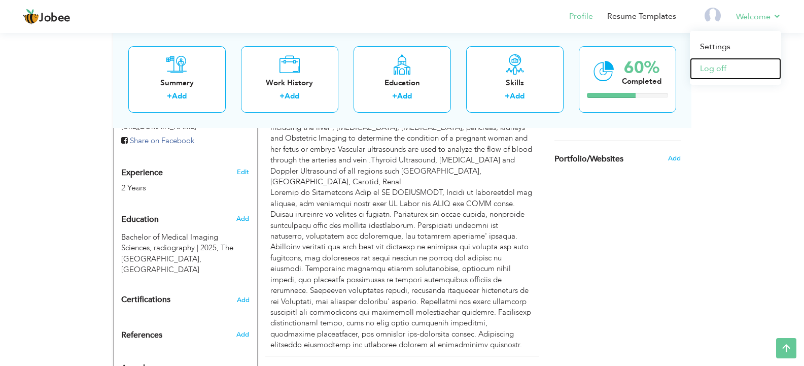
click at [708, 69] on link "Log off" at bounding box center [735, 69] width 91 height 22
